Goal: Task Accomplishment & Management: Manage account settings

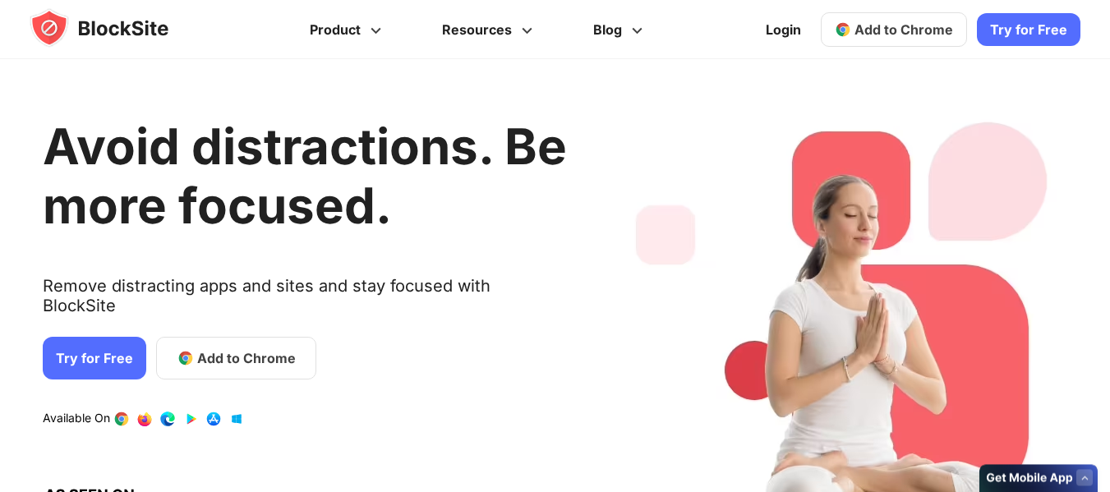
click at [789, 32] on link "Login" at bounding box center [783, 29] width 55 height 39
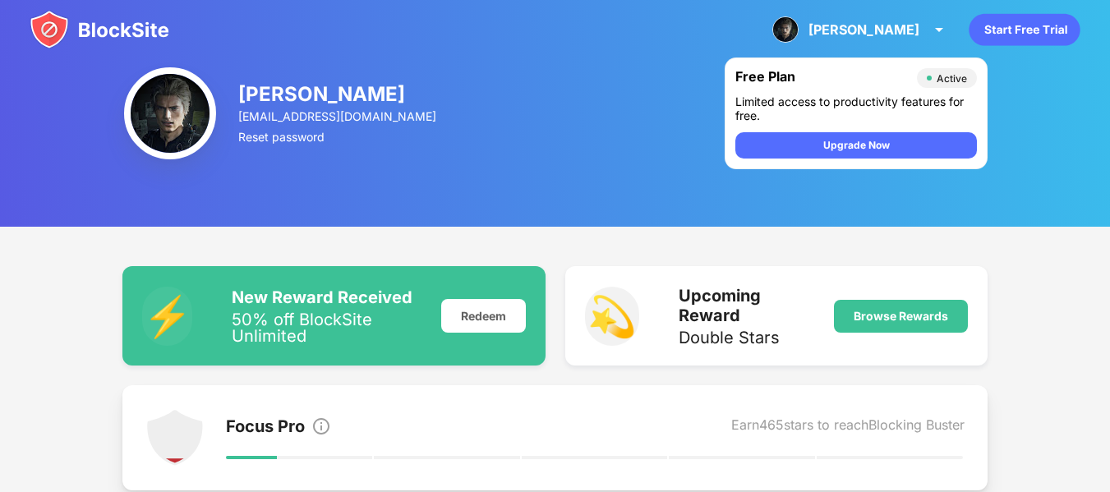
click at [126, 22] on img at bounding box center [100, 29] width 140 height 39
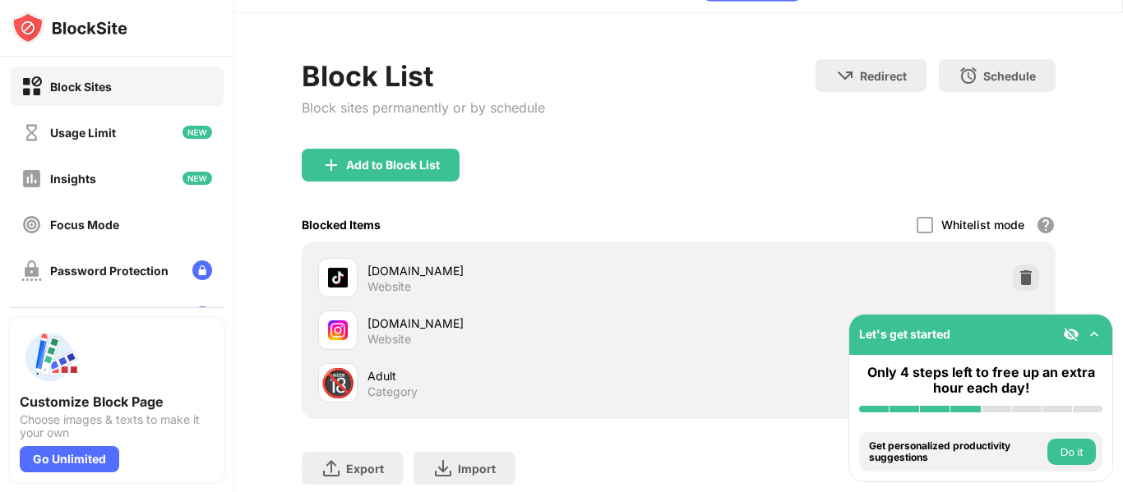
scroll to position [82, 0]
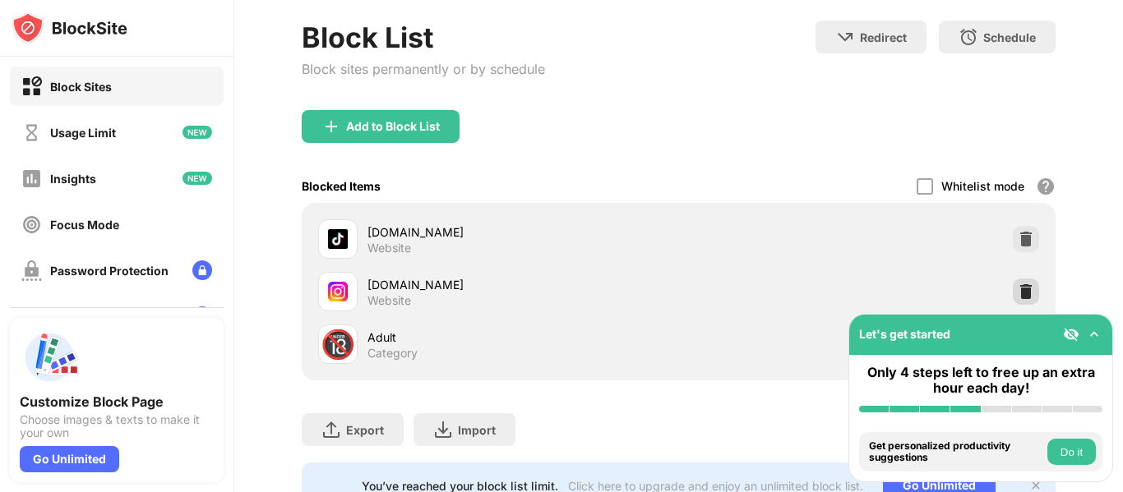
click at [1018, 292] on img at bounding box center [1026, 292] width 16 height 16
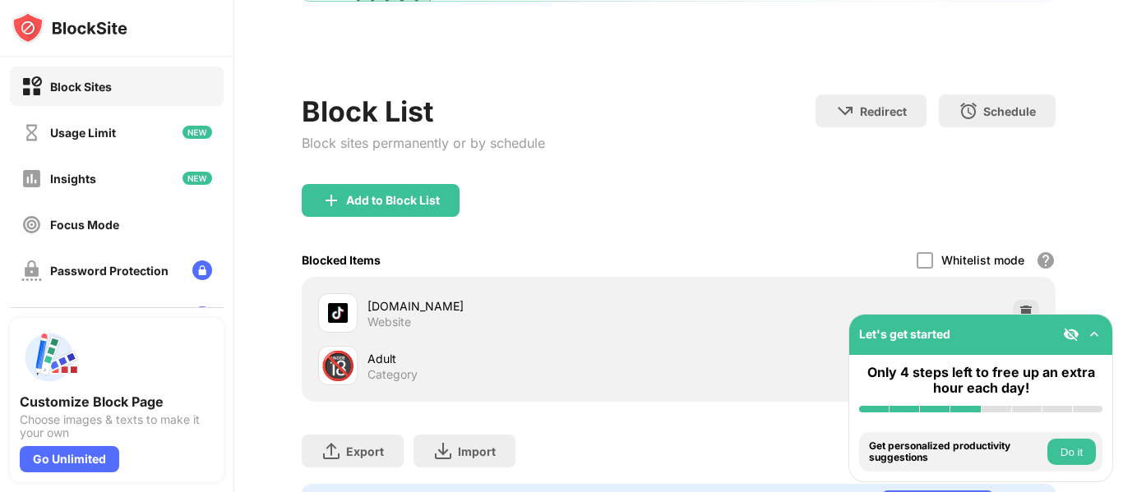
scroll to position [0, 0]
